Goal: Task Accomplishment & Management: Complete application form

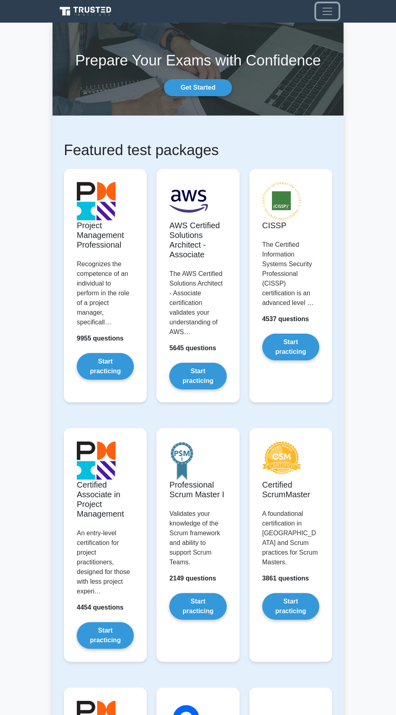
click at [326, 11] on span "Toggle navigation" at bounding box center [327, 11] width 12 height 12
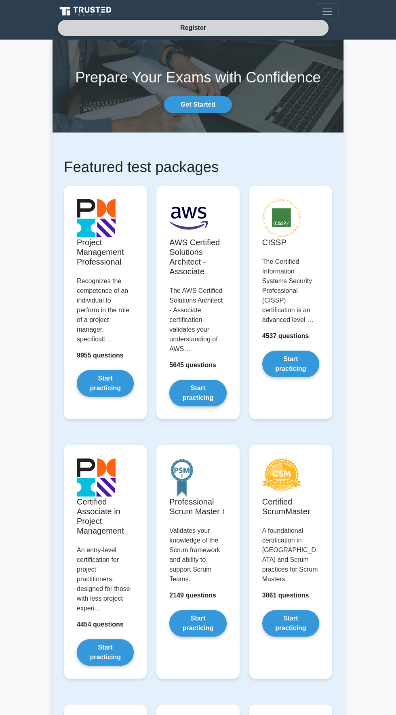
click at [181, 28] on link "Register" at bounding box center [193, 28] width 36 height 10
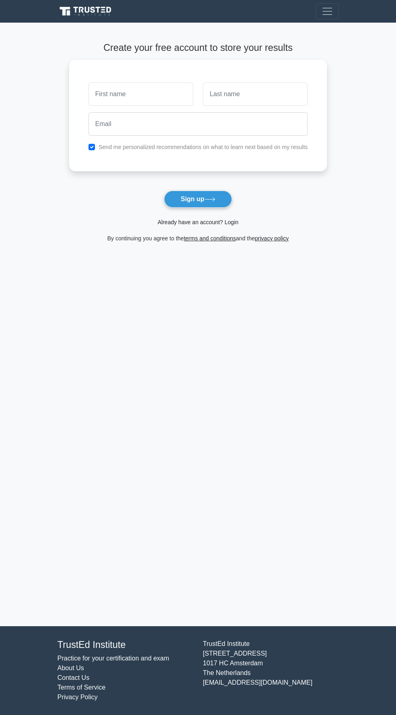
click at [228, 221] on link "Already have an account? Login" at bounding box center [198, 222] width 81 height 6
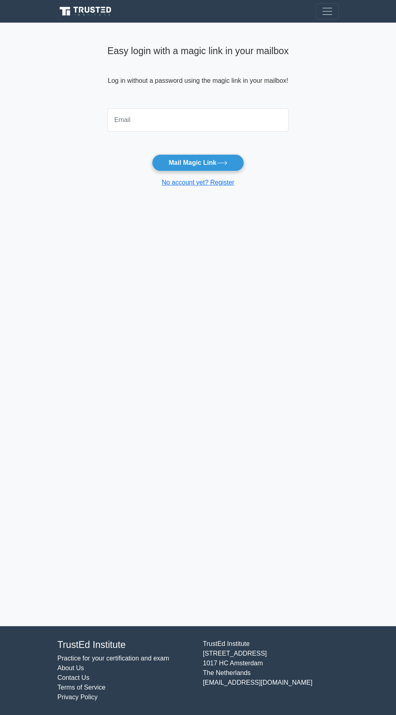
click at [130, 124] on input "email" at bounding box center [198, 119] width 181 height 23
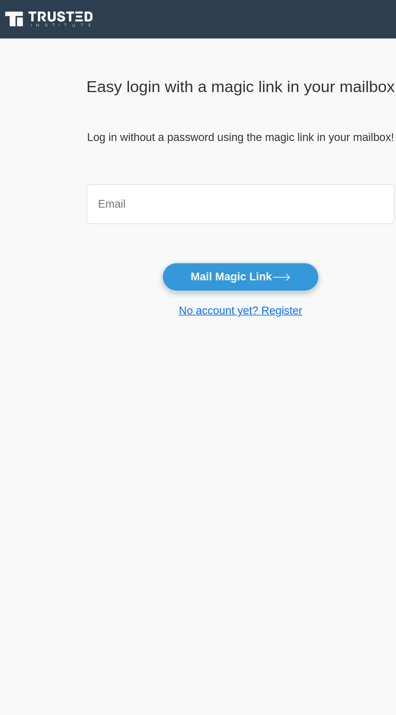
type input "estheralbert568@gmail.com"
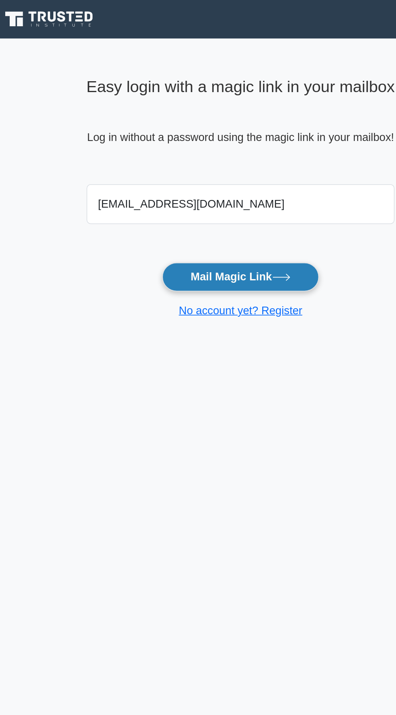
click at [171, 155] on button "Mail Magic Link" at bounding box center [198, 162] width 92 height 17
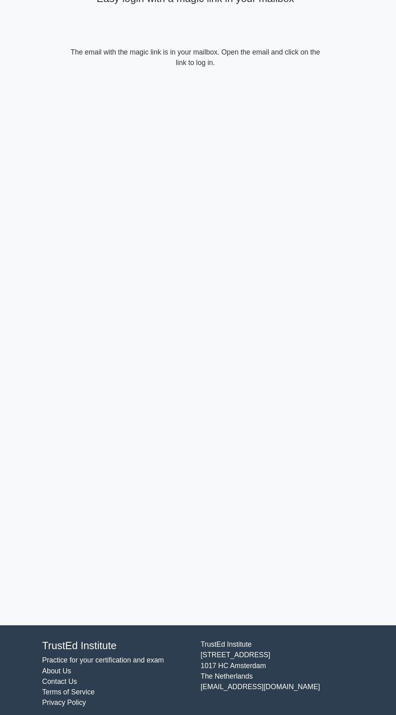
click at [198, 280] on div "Easy login with a magic link in your mailbox The email with the magic link is i…" at bounding box center [198, 325] width 243 height 604
